Goal: Task Accomplishment & Management: Manage account settings

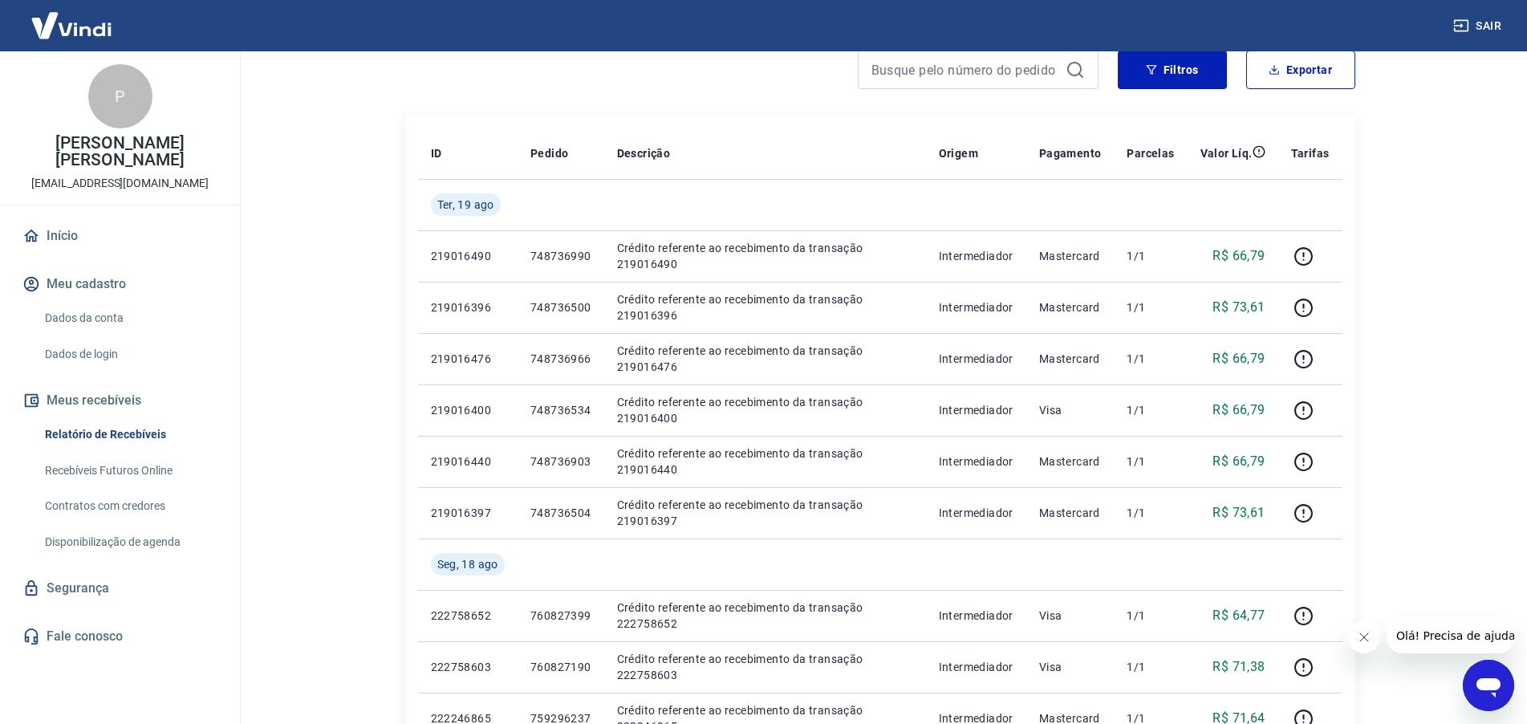
scroll to position [80, 0]
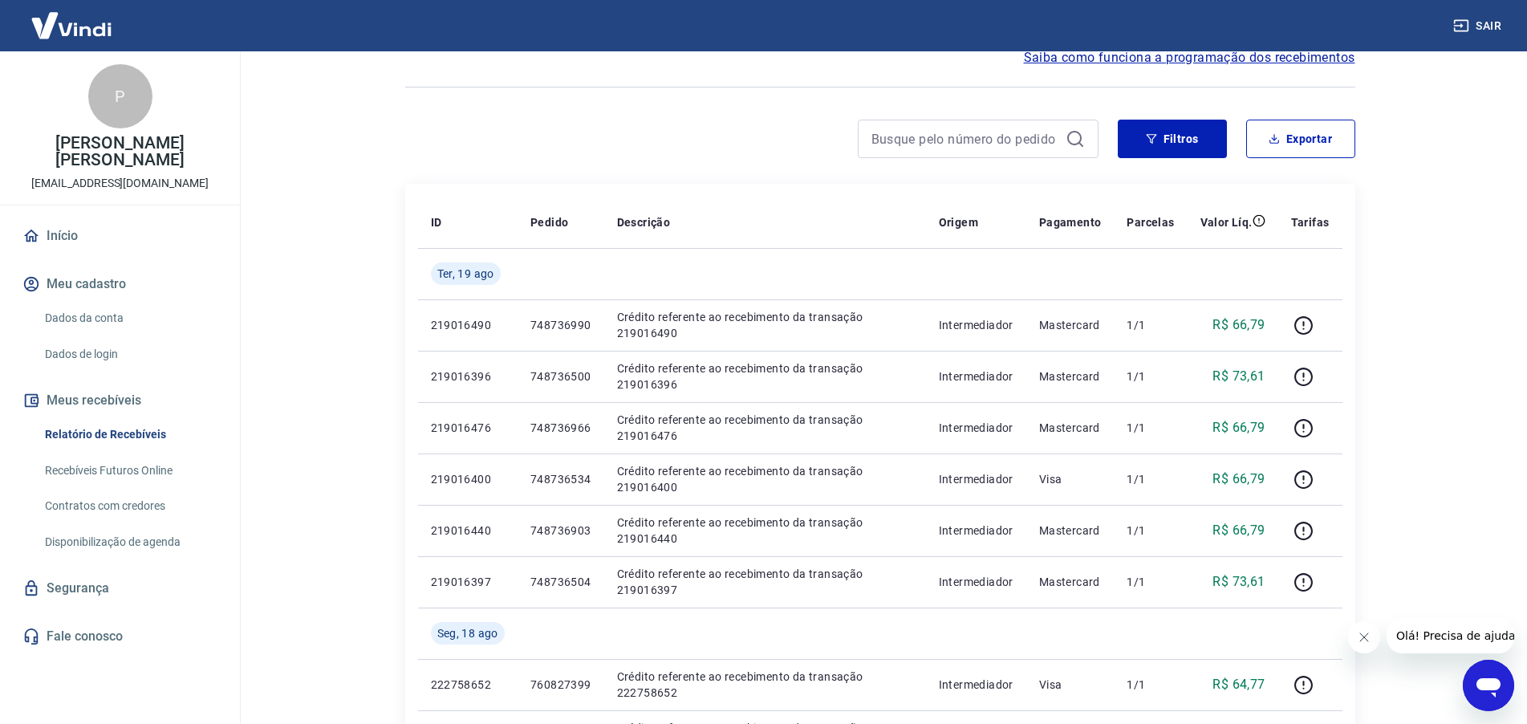
click at [148, 529] on link "Disponibilização de agenda" at bounding box center [130, 541] width 182 height 33
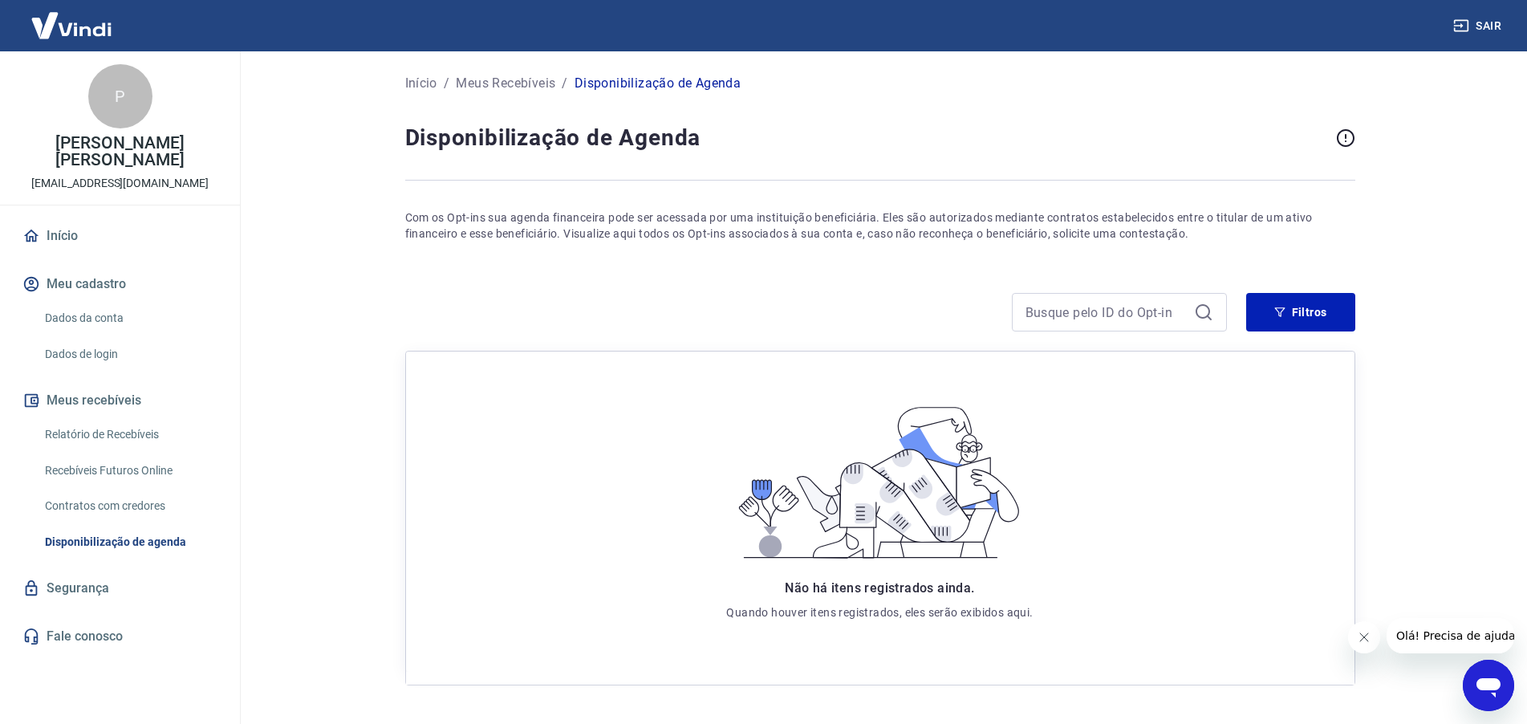
click at [53, 218] on link "Início" at bounding box center [119, 235] width 201 height 35
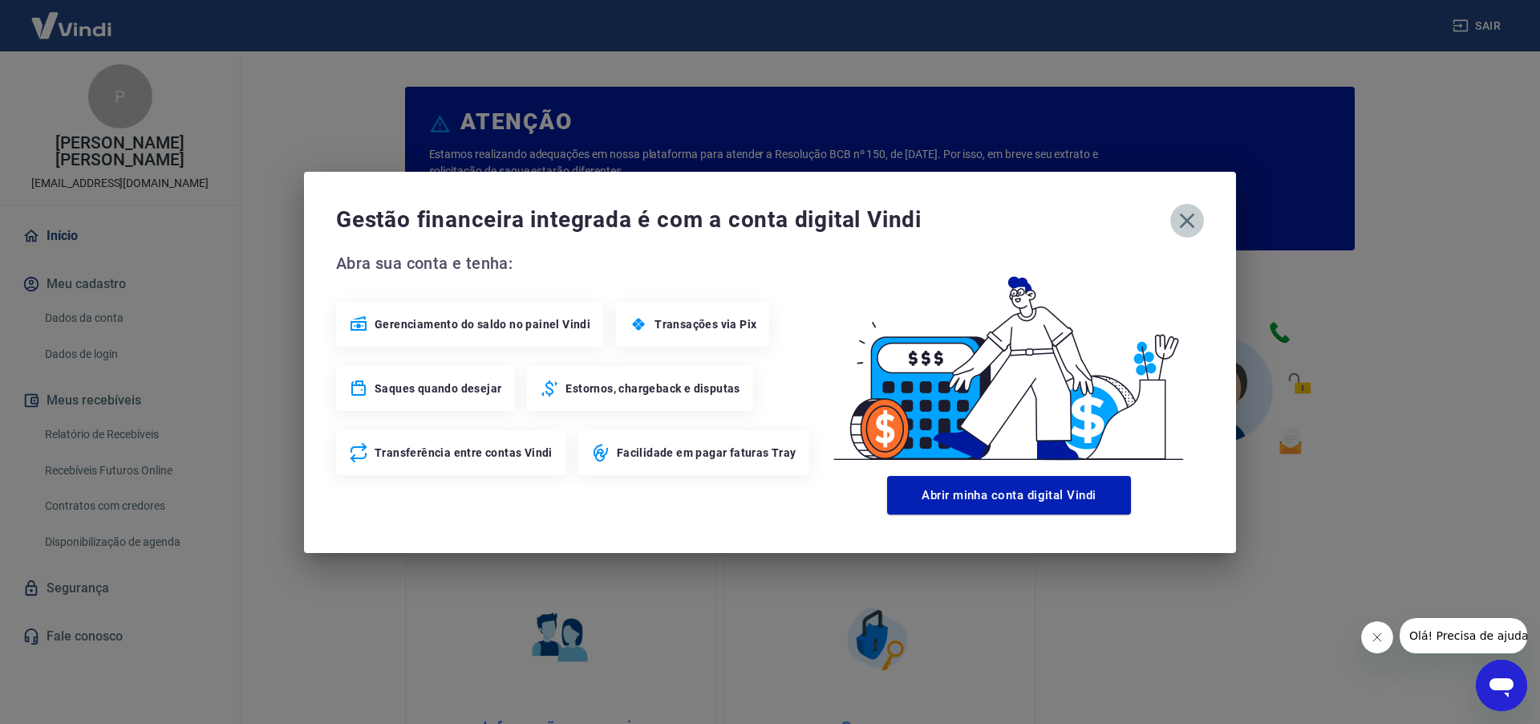
click at [1185, 225] on icon "button" at bounding box center [1187, 221] width 26 height 26
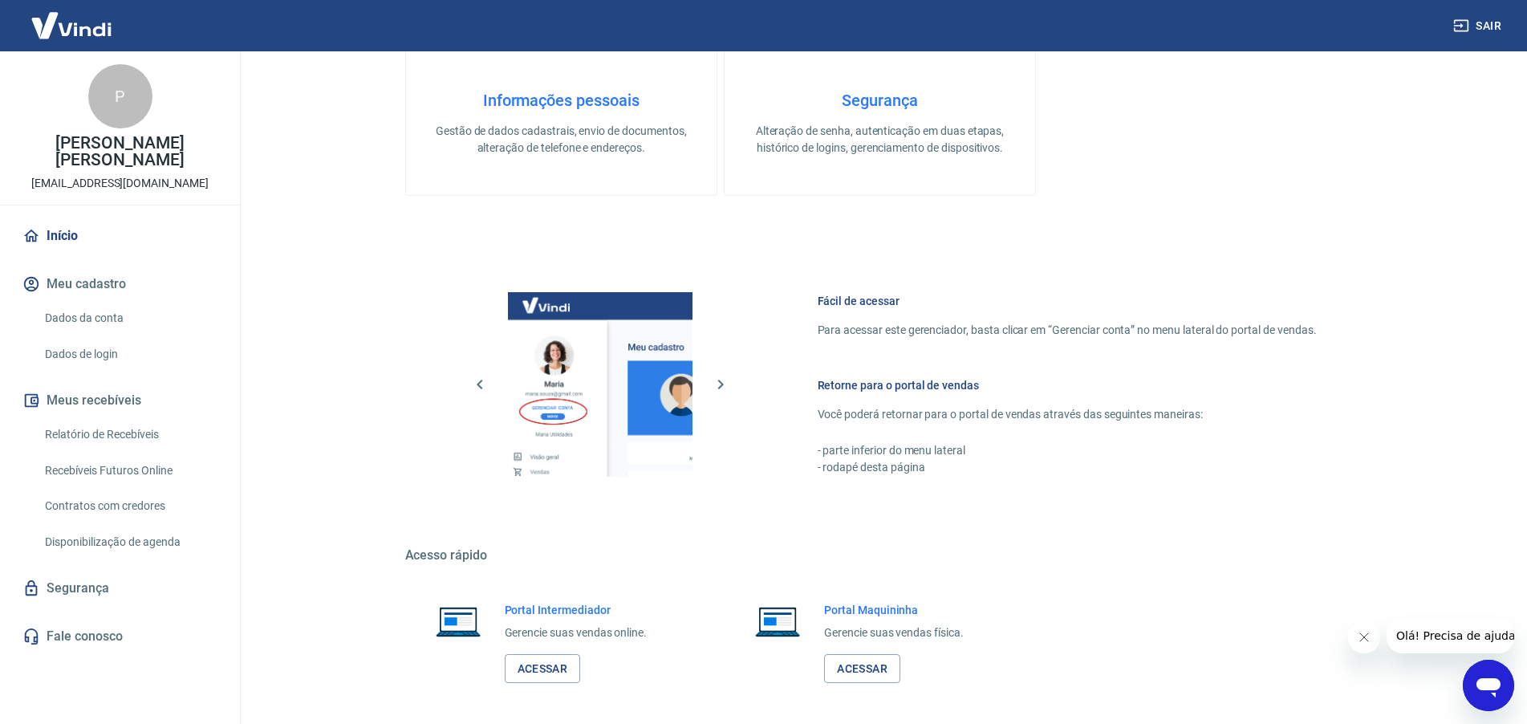
scroll to position [693, 0]
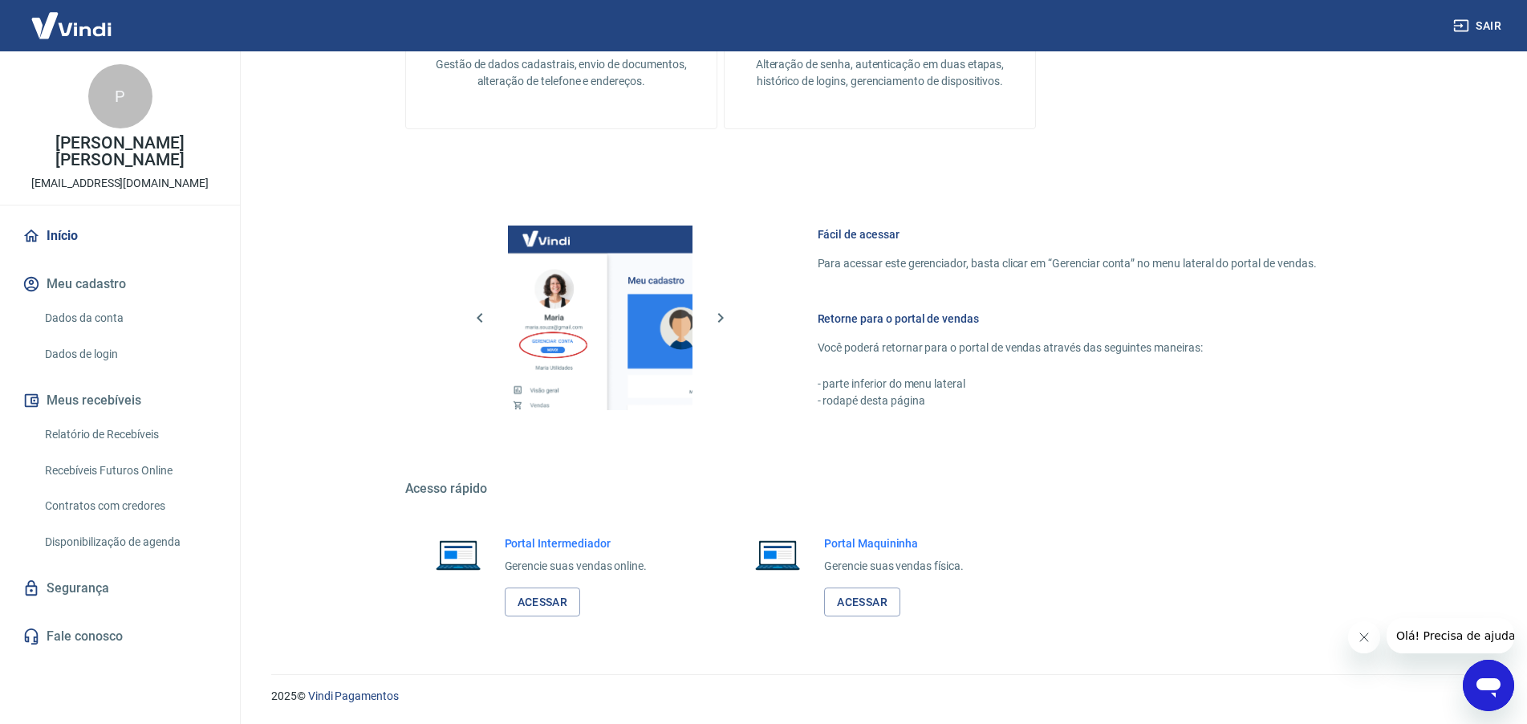
click at [134, 454] on link "Recebíveis Futuros Online" at bounding box center [130, 470] width 182 height 33
